Goal: Entertainment & Leisure: Consume media (video, audio)

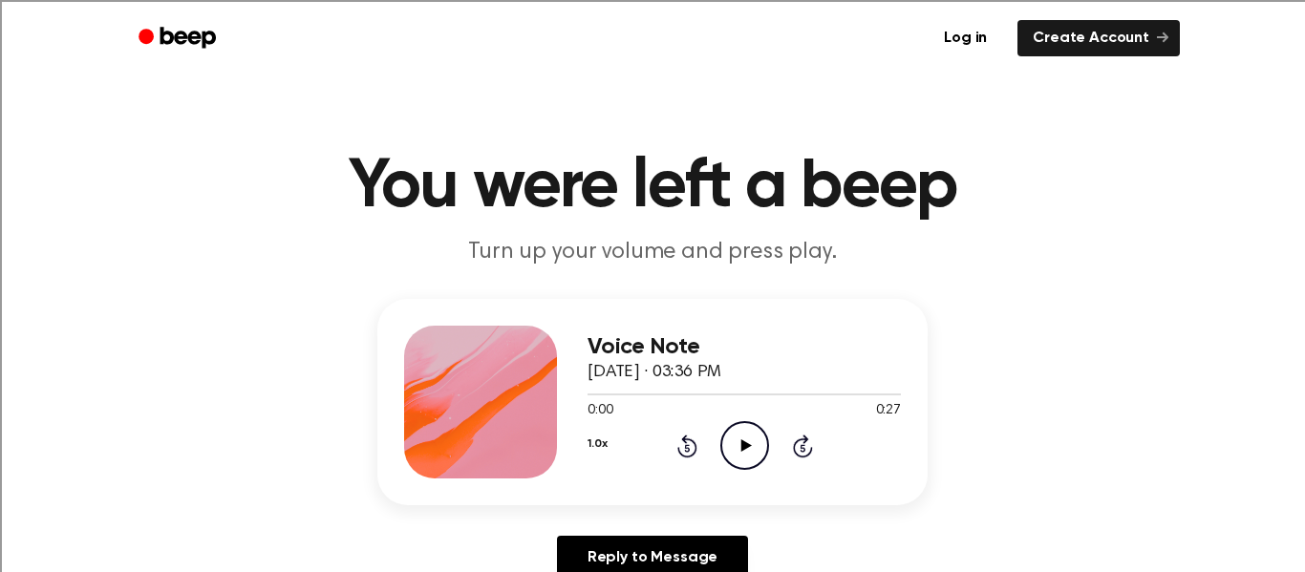
click at [739, 438] on icon "Play Audio" at bounding box center [744, 445] width 49 height 49
click at [750, 440] on icon "Play Audio" at bounding box center [744, 445] width 49 height 49
click at [737, 463] on icon "Play Audio" at bounding box center [744, 445] width 49 height 49
click at [748, 452] on icon "Play Audio" at bounding box center [744, 445] width 49 height 49
click at [687, 448] on icon at bounding box center [686, 448] width 5 height 8
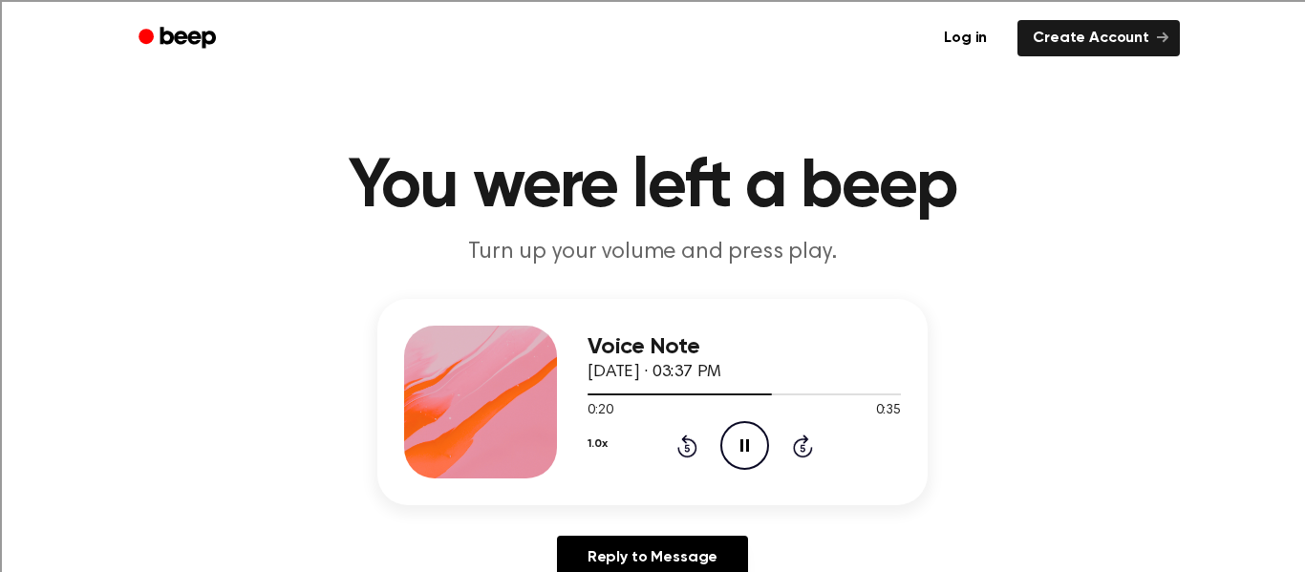
click at [681, 458] on icon "Rewind 5 seconds" at bounding box center [686, 446] width 21 height 25
click at [684, 444] on icon "Rewind 5 seconds" at bounding box center [686, 446] width 21 height 25
click at [687, 449] on icon "Rewind 5 seconds" at bounding box center [686, 446] width 21 height 25
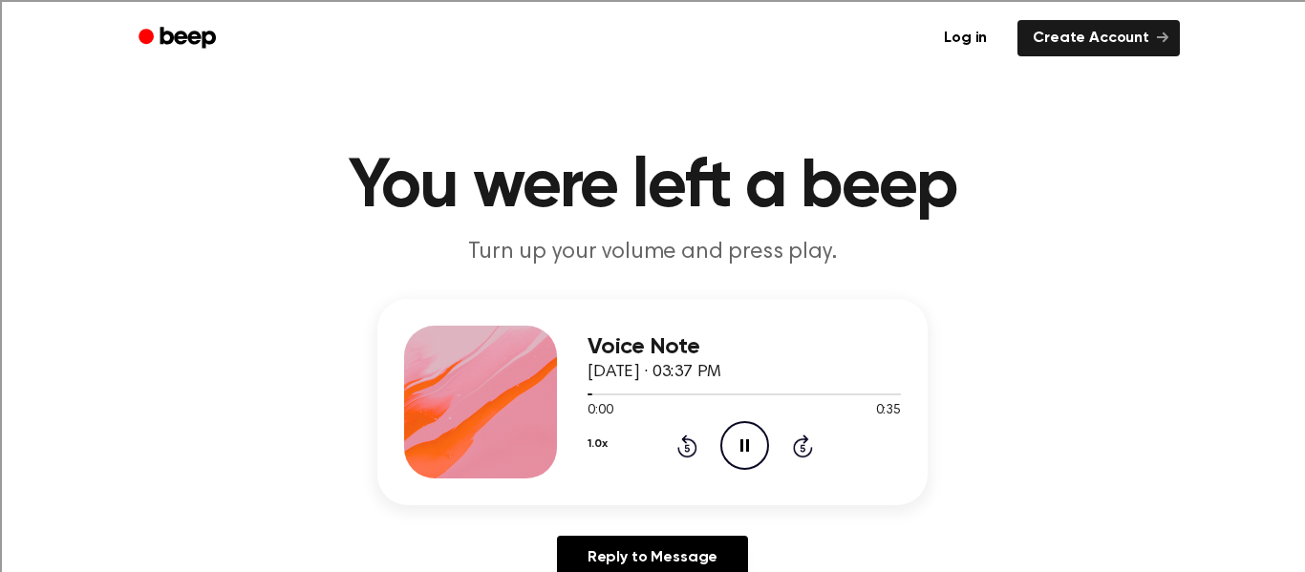
click at [691, 456] on icon at bounding box center [687, 446] width 20 height 23
click at [745, 439] on icon "Play Audio" at bounding box center [744, 445] width 49 height 49
click at [754, 447] on icon "Play Audio" at bounding box center [744, 445] width 49 height 49
click at [746, 458] on icon "Play Audio" at bounding box center [744, 445] width 49 height 49
